Goal: Information Seeking & Learning: Learn about a topic

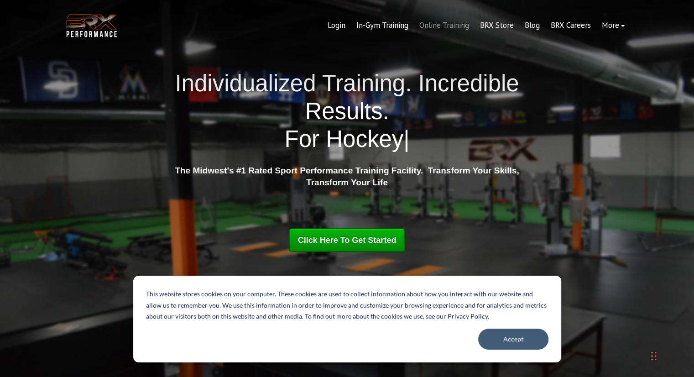
click at [452, 23] on link "Online Training" at bounding box center [444, 26] width 61 height 22
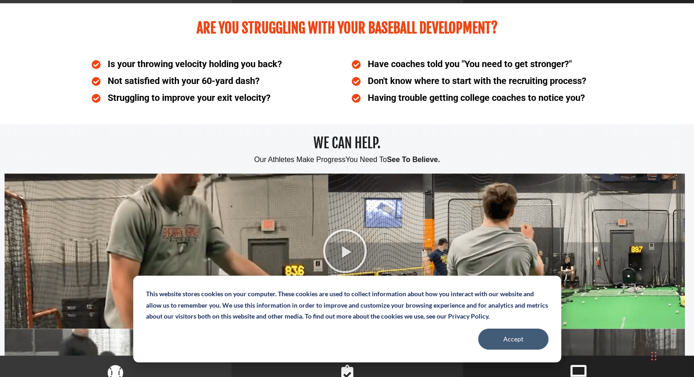
scroll to position [520, 0]
